Goal: Check status: Verify the current state of an ongoing process or item

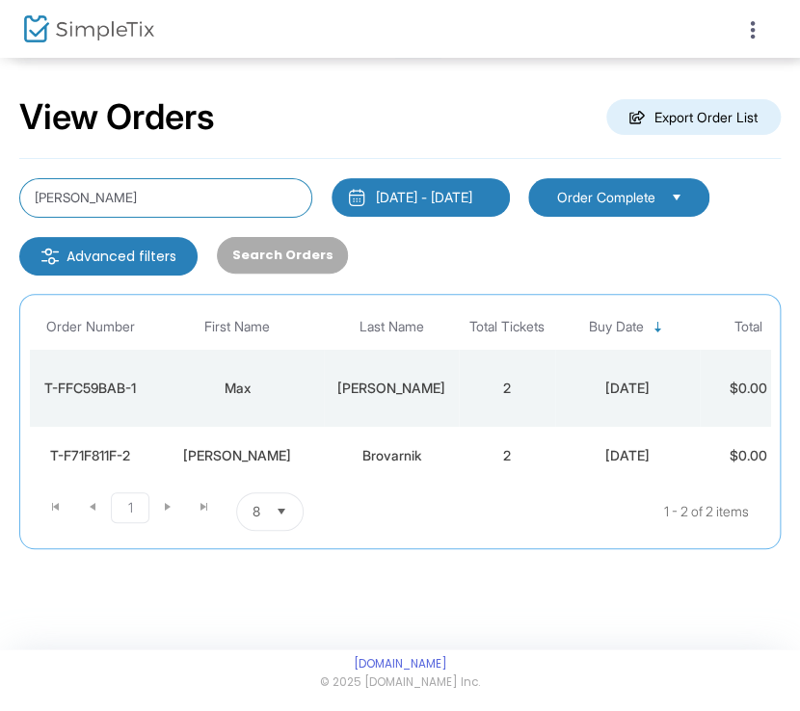
click at [189, 201] on input "[PERSON_NAME]" at bounding box center [165, 198] width 293 height 40
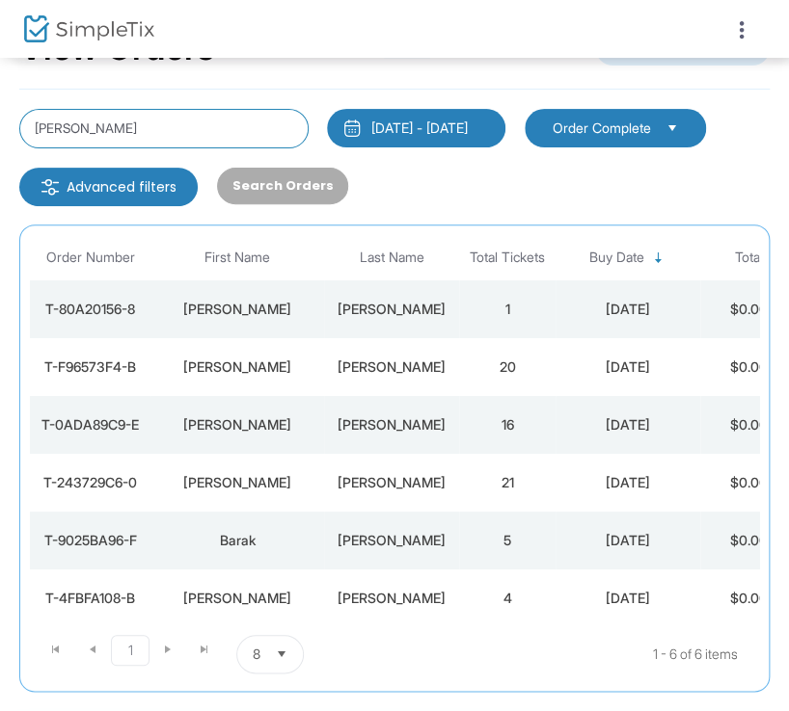
scroll to position [89, 0]
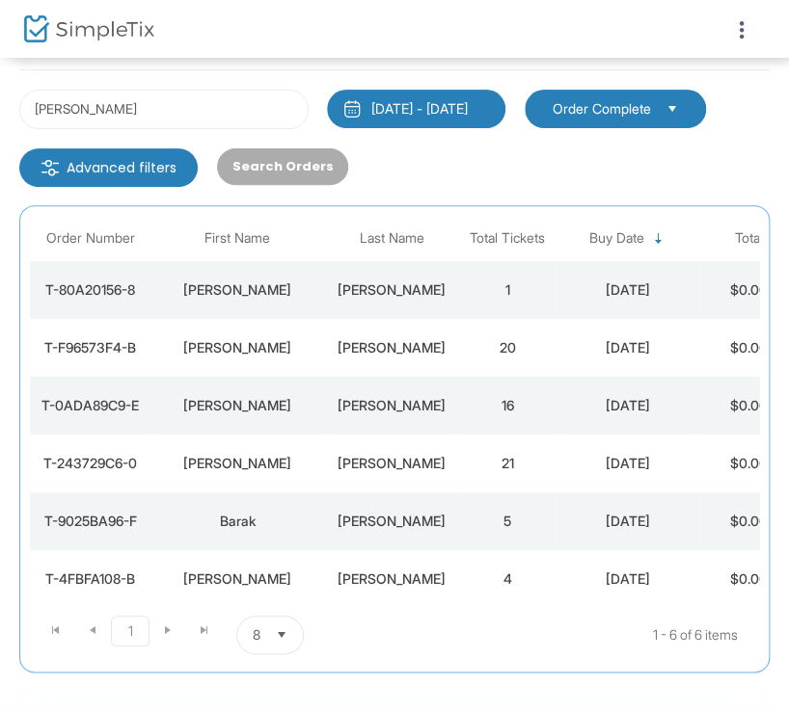
click at [393, 396] on div "[PERSON_NAME]" at bounding box center [391, 405] width 125 height 19
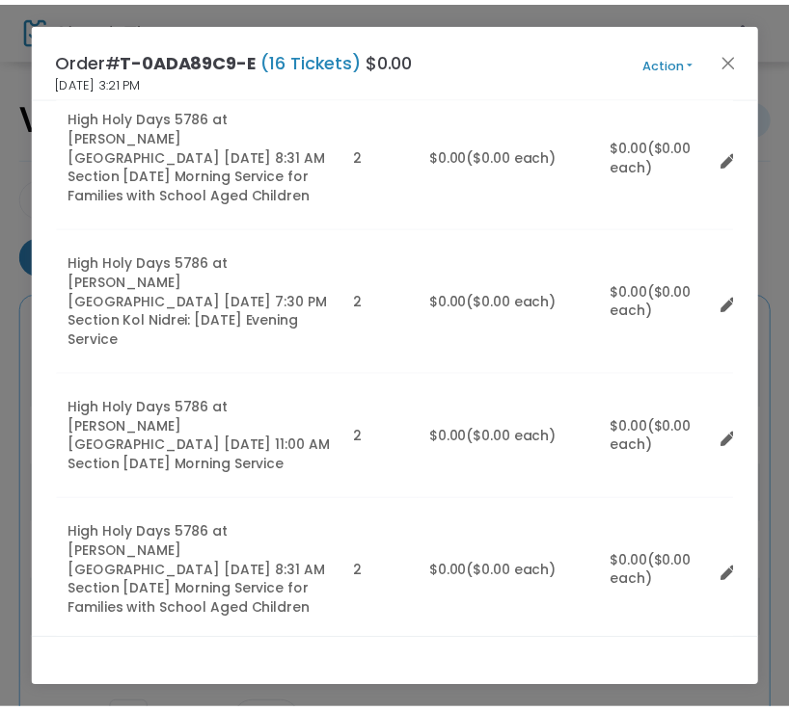
scroll to position [640, 0]
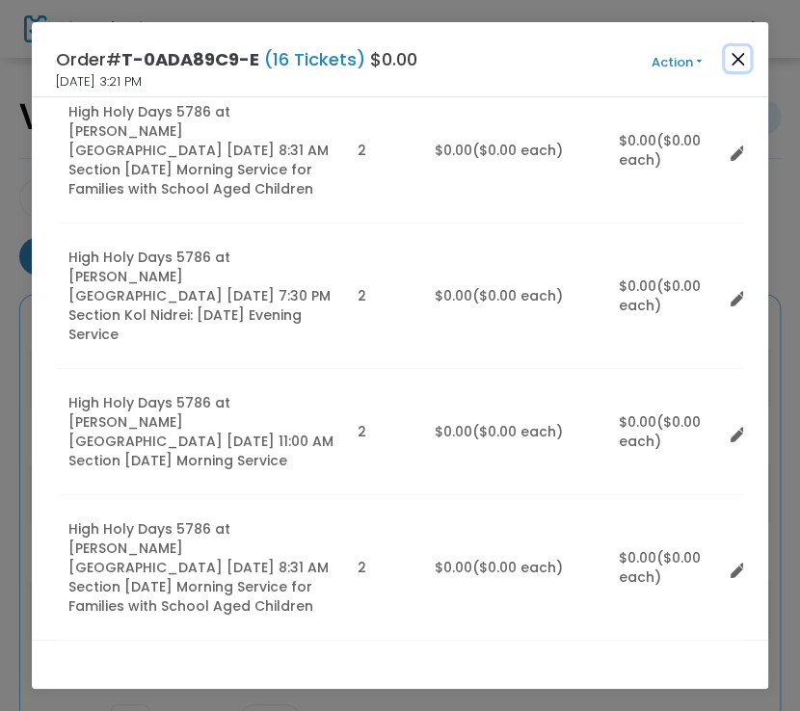
click at [733, 57] on button "Close" at bounding box center [737, 58] width 25 height 25
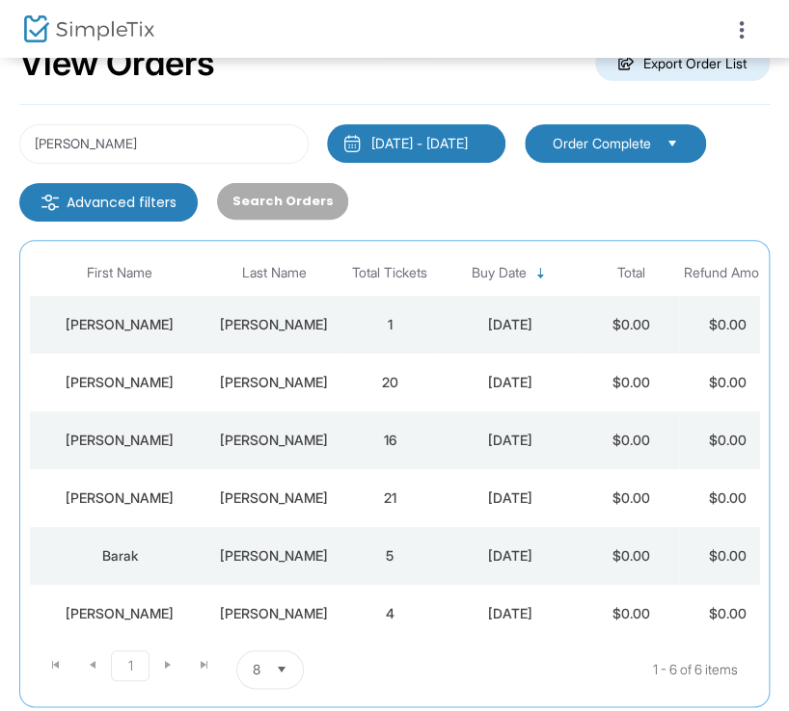
scroll to position [0, 0]
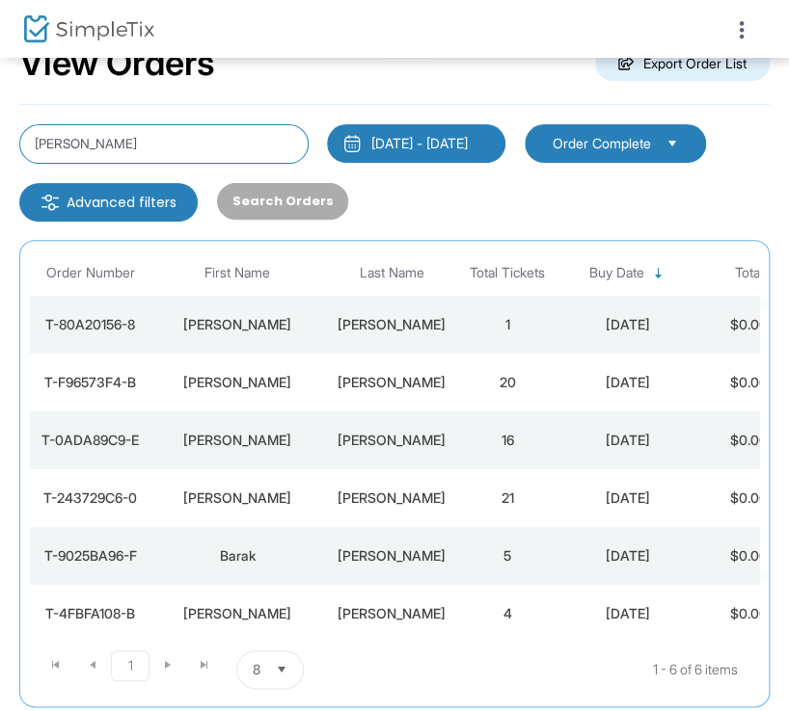
click at [184, 154] on input "[PERSON_NAME]" at bounding box center [163, 144] width 289 height 40
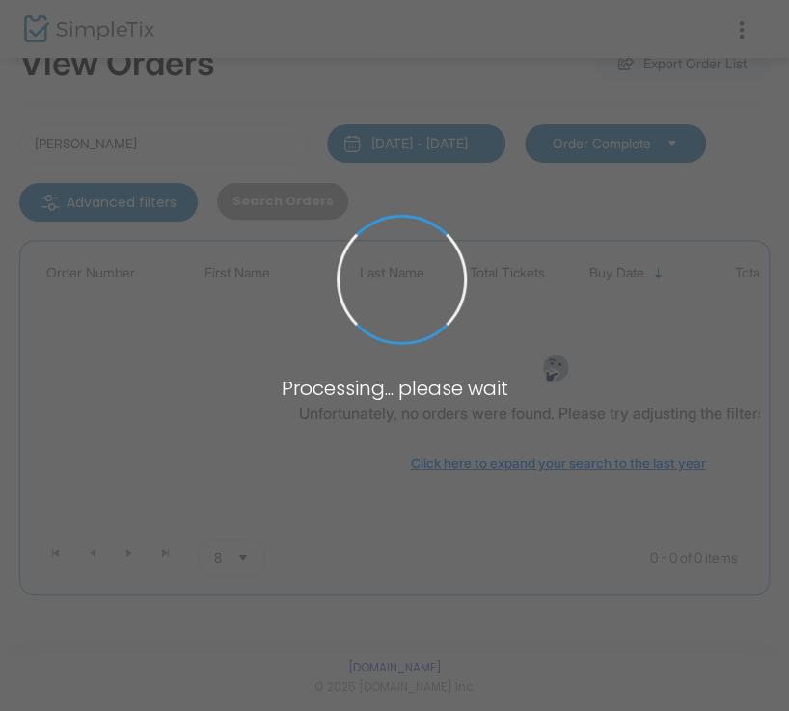
click at [172, 144] on body "Processing... please wait Box Office Sell Tickets Bookings Sell Season Pass Ven…" at bounding box center [394, 301] width 789 height 711
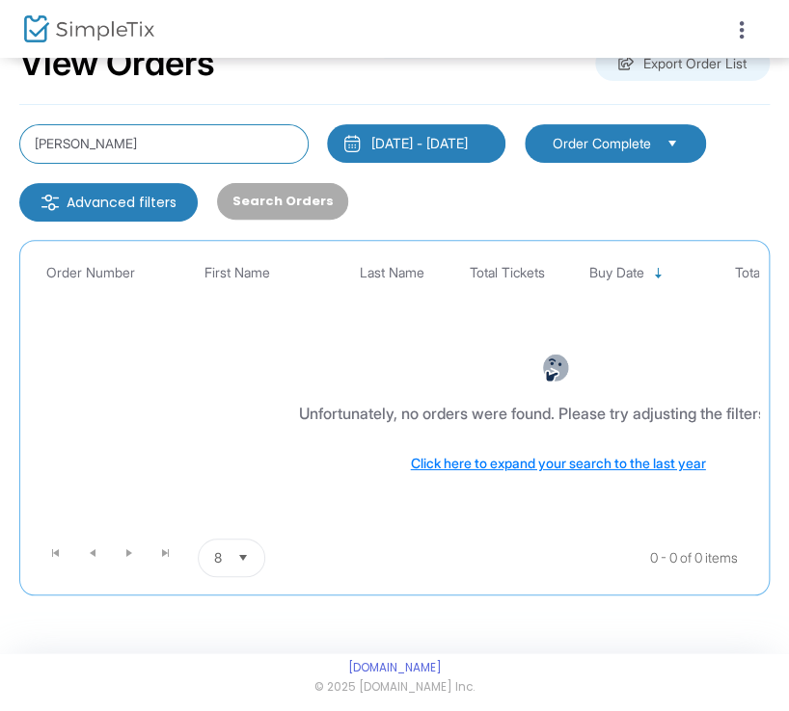
click at [172, 144] on input "[PERSON_NAME]" at bounding box center [163, 144] width 289 height 40
type input "[PERSON_NAME]"
